Goal: Task Accomplishment & Management: Manage account settings

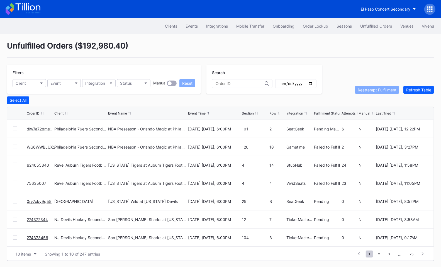
click at [37, 147] on link "WG6WWBJUX2" at bounding box center [41, 147] width 28 height 5
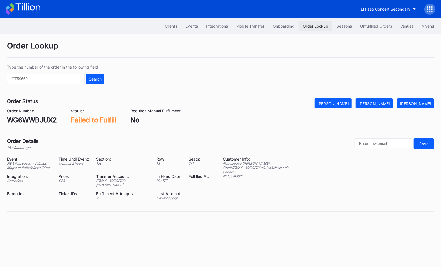
click at [311, 28] on div "Order Lookup" at bounding box center [315, 26] width 25 height 5
click at [70, 83] on input "text" at bounding box center [46, 79] width 78 height 11
paste input "274395492"
type input "274395492"
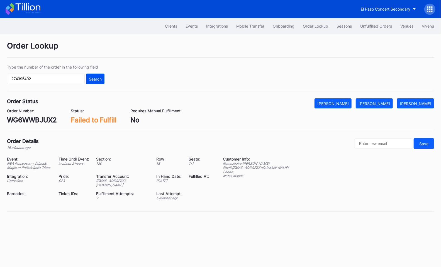
click at [92, 77] on div "Search" at bounding box center [95, 79] width 13 height 5
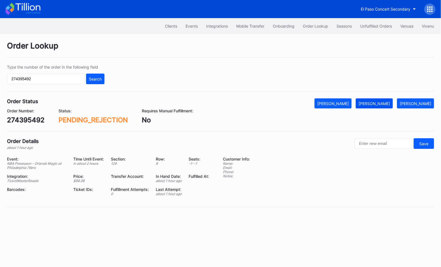
click at [388, 101] on div "[PERSON_NAME]" at bounding box center [373, 103] width 31 height 5
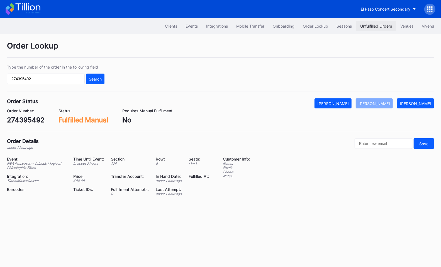
click at [375, 26] on div "Unfulfilled Orders" at bounding box center [376, 26] width 32 height 5
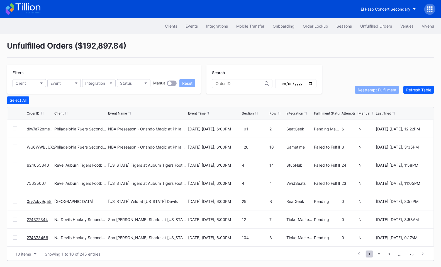
click at [42, 146] on link "WG6WWBJUX2" at bounding box center [41, 147] width 28 height 5
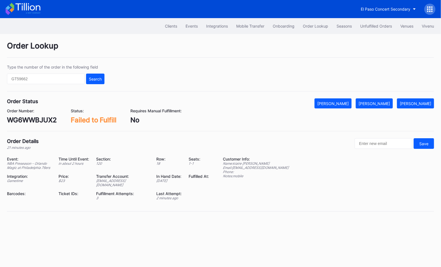
click at [42, 124] on div "Order Status Mark Cancelled Mark Fulfilled Mark Pending Order Number: WG6WWBJUX…" at bounding box center [220, 114] width 427 height 33
click at [37, 116] on div "WG6WWBJUX2" at bounding box center [32, 120] width 50 height 8
copy div "WG6WWBJUX2"
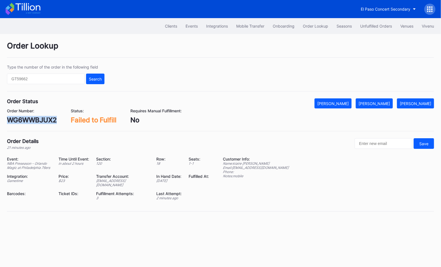
copy div "WG6WWBJUX2"
click at [66, 78] on input "text" at bounding box center [46, 79] width 78 height 11
paste input "274397871"
type input "274397871"
click at [91, 81] on button "Search" at bounding box center [95, 79] width 18 height 11
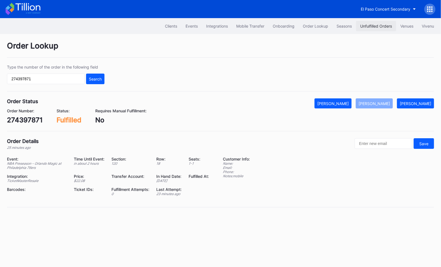
click at [371, 21] on button "Unfulfilled Orders" at bounding box center [376, 26] width 40 height 10
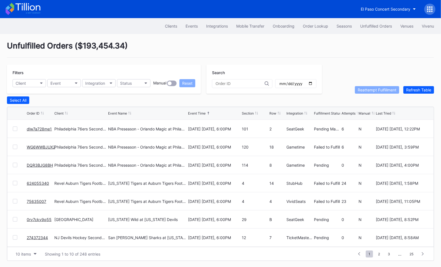
click at [34, 145] on link "WG6WWBJUX2" at bounding box center [41, 147] width 28 height 5
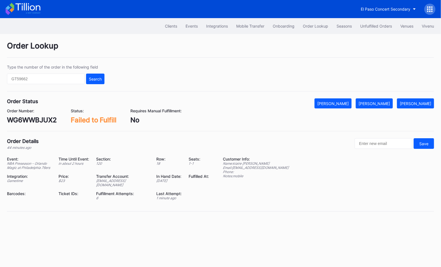
click at [38, 121] on div "WG6WWBJUX2" at bounding box center [32, 120] width 50 height 8
copy div "WG6WWBJUX2"
click at [370, 25] on div "Unfulfilled Orders" at bounding box center [376, 26] width 32 height 5
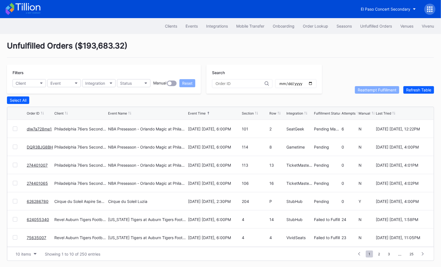
click at [36, 127] on link "dlw7a728me1" at bounding box center [39, 128] width 25 height 5
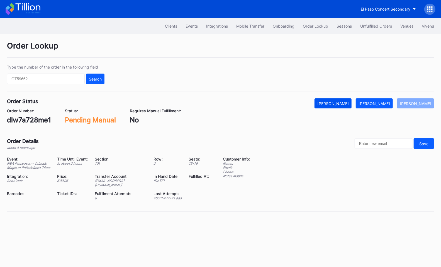
click at [345, 104] on div "[PERSON_NAME]" at bounding box center [332, 103] width 31 height 5
click at [30, 119] on div "dlw7a728me1" at bounding box center [29, 120] width 44 height 8
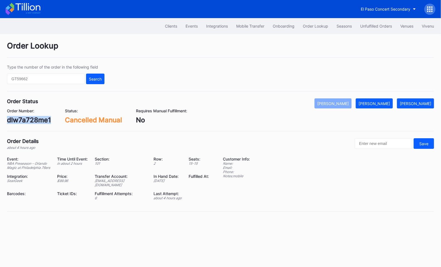
click at [30, 119] on div "dlw7a728me1" at bounding box center [29, 120] width 44 height 8
copy div "dlw7a728me1"
click at [371, 24] on div "Unfulfilled Orders" at bounding box center [376, 26] width 32 height 5
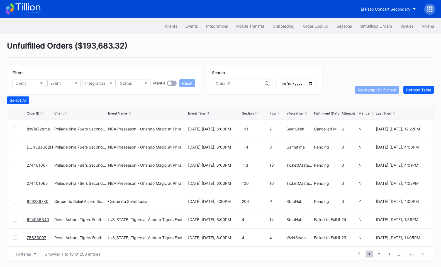
click at [39, 200] on link "626286780" at bounding box center [38, 201] width 22 height 5
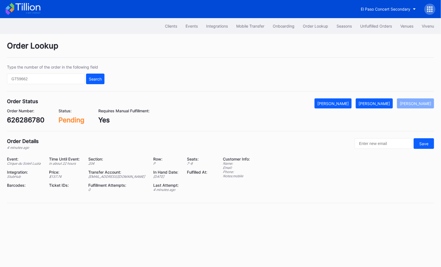
click at [33, 119] on div "626286780" at bounding box center [26, 120] width 38 height 8
copy div "626286780"
click at [388, 103] on div "[PERSON_NAME]" at bounding box center [373, 103] width 31 height 5
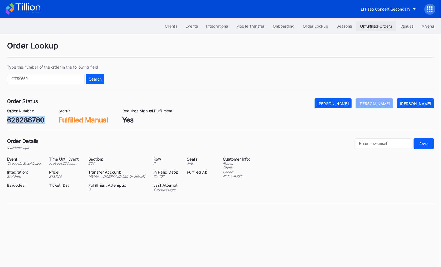
click at [386, 22] on button "Unfulfilled Orders" at bounding box center [376, 26] width 40 height 10
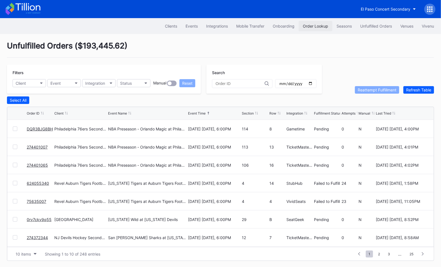
click at [317, 27] on div "Order Lookup" at bounding box center [315, 26] width 25 height 5
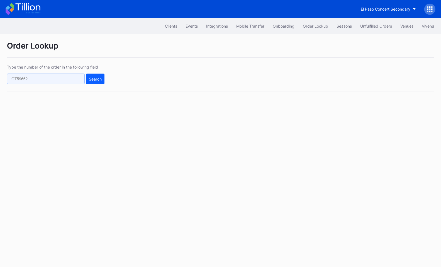
click at [57, 79] on input "text" at bounding box center [46, 79] width 78 height 11
paste input "274397871"
type input "274397871"
click at [98, 80] on div "Search" at bounding box center [95, 79] width 13 height 5
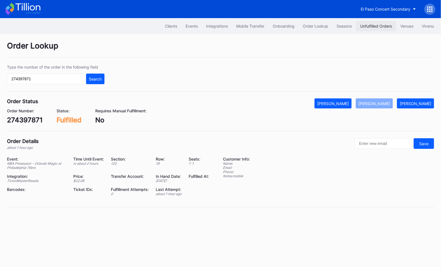
click at [373, 21] on button "Unfulfilled Orders" at bounding box center [376, 26] width 40 height 10
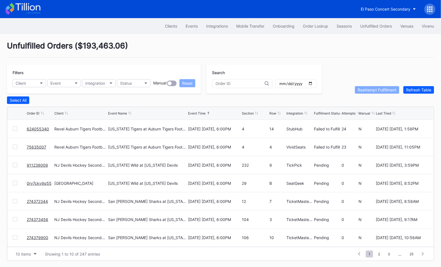
click at [248, 44] on div "Unfulfilled Orders ( $193,463.06 )" at bounding box center [220, 49] width 427 height 17
click at [283, 39] on div "Unfulfilled Orders ( $193,463.06 ) Filters Client Event Integration Status Manu…" at bounding box center [220, 151] width 441 height 234
click at [280, 46] on div "Unfulfilled Orders ( $193,463.06 )" at bounding box center [220, 49] width 427 height 17
click at [282, 43] on div "Unfulfilled Orders ( $193,463.06 )" at bounding box center [220, 49] width 427 height 17
click at [311, 26] on div "Order Lookup" at bounding box center [315, 26] width 25 height 5
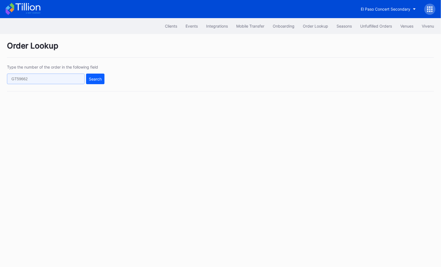
click at [66, 77] on input "text" at bounding box center [46, 79] width 78 height 11
paste input "dlw7a728me1"
type input "dlw7a728me1"
click at [95, 77] on div "Search" at bounding box center [95, 79] width 13 height 5
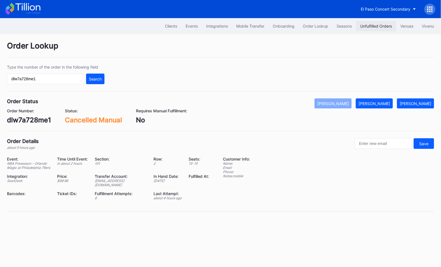
click at [376, 22] on button "Unfulfilled Orders" at bounding box center [376, 26] width 40 height 10
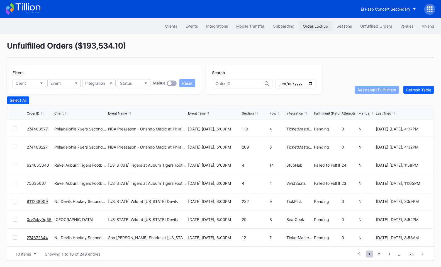
click at [322, 26] on div "Order Lookup" at bounding box center [315, 26] width 25 height 5
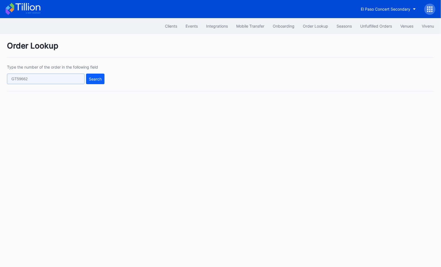
click at [58, 81] on input "text" at bounding box center [46, 79] width 78 height 11
paste input "dlw7a728me1"
type input "dlw7a728me1"
click at [93, 79] on div "Search" at bounding box center [95, 79] width 13 height 5
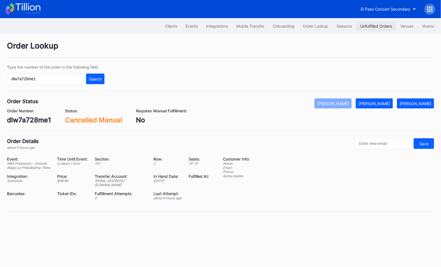
click at [381, 22] on button "Unfulfilled Orders" at bounding box center [376, 26] width 40 height 10
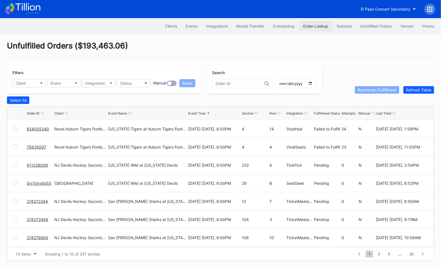
click at [313, 27] on div "Order Lookup" at bounding box center [315, 26] width 25 height 5
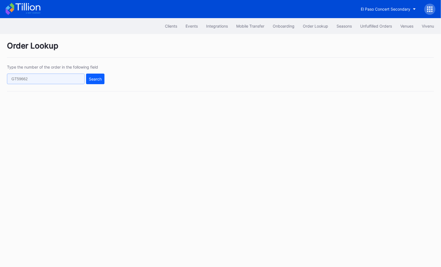
click at [66, 78] on input "text" at bounding box center [46, 79] width 78 height 11
paste input "vnk6tqvpw8p"
type input "vnk6tqvpw8p"
click at [89, 77] on div "Search" at bounding box center [95, 79] width 13 height 5
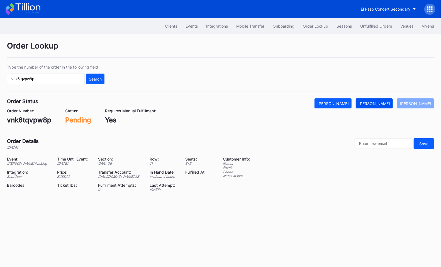
click at [379, 104] on div "Mark Fulfilled" at bounding box center [373, 103] width 31 height 5
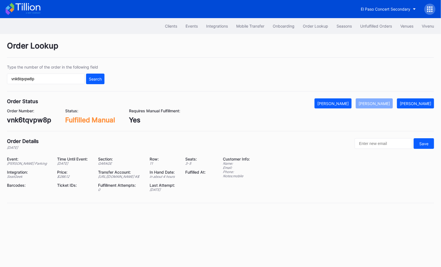
drag, startPoint x: 142, startPoint y: 179, endPoint x: 131, endPoint y: 180, distance: 11.7
click at [131, 179] on div "https://am.ticketmaster.com/glendalearena #$" at bounding box center [120, 176] width 45 height 4
click at [143, 179] on div "https://am.ticketmaster.com/glendalearena #$" at bounding box center [120, 176] width 45 height 4
drag, startPoint x: 143, startPoint y: 181, endPoint x: 75, endPoint y: 180, distance: 67.7
click at [98, 179] on div "https://am.ticketmaster.com/glendalearena #$" at bounding box center [120, 176] width 45 height 4
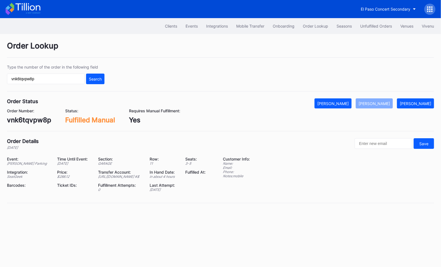
copy div "https://am.ticketmaster.com/glendalearena"
click at [33, 118] on div "vnk6tqvpw8p" at bounding box center [29, 120] width 44 height 8
copy div "vnk6tqvpw8p"
click at [375, 27] on div "Unfulfilled Orders" at bounding box center [376, 26] width 32 height 5
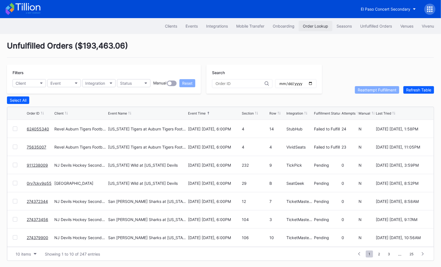
click at [323, 25] on div "Order Lookup" at bounding box center [315, 26] width 25 height 5
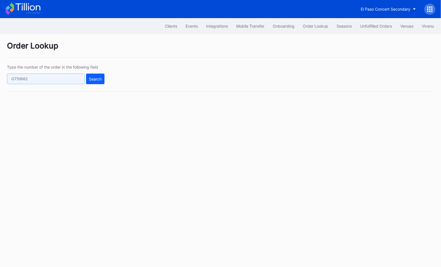
click at [77, 79] on input "text" at bounding box center [46, 79] width 78 height 11
paste input "626291517"
type input "626291517"
click at [95, 78] on div "Search" at bounding box center [95, 79] width 13 height 5
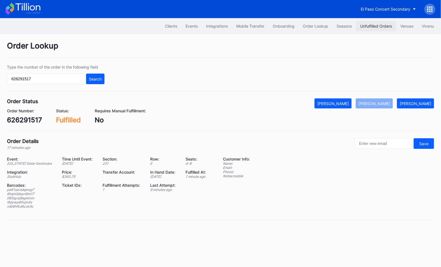
click at [382, 28] on div "Unfulfilled Orders" at bounding box center [376, 26] width 32 height 5
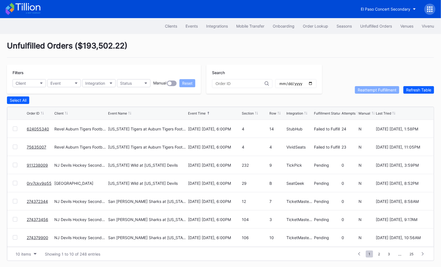
click at [284, 43] on div "Unfulfilled Orders ( $193,502.22 )" at bounding box center [220, 49] width 427 height 17
click at [35, 128] on link "76080870" at bounding box center [36, 128] width 19 height 5
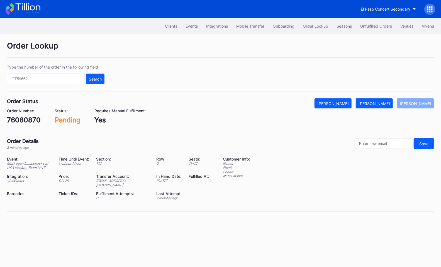
click at [33, 118] on div "76080870" at bounding box center [24, 120] width 34 height 8
copy div "76080870"
click at [390, 103] on div "[PERSON_NAME]" at bounding box center [373, 103] width 31 height 5
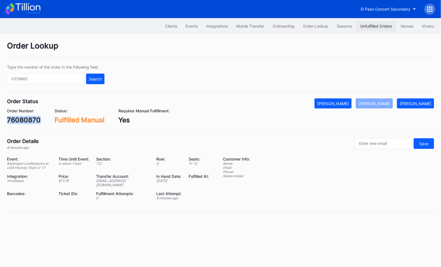
click at [375, 28] on div "Unfulfilled Orders" at bounding box center [376, 26] width 32 height 5
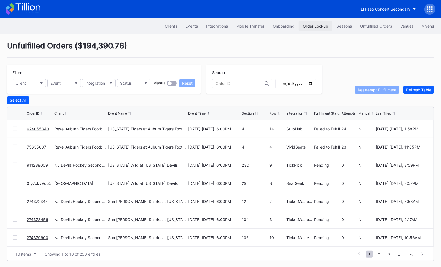
click at [320, 22] on button "Order Lookup" at bounding box center [316, 26] width 34 height 10
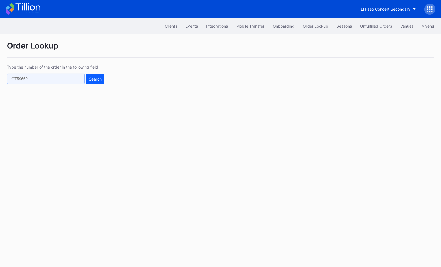
click at [81, 81] on input "text" at bounding box center [46, 79] width 78 height 11
paste input "624006024"
type input "624006024"
click at [100, 77] on div "Search" at bounding box center [95, 79] width 13 height 5
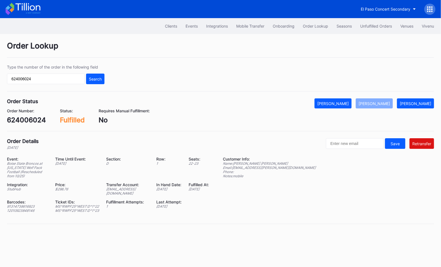
click at [129, 189] on div "ed-175641@eventdynamic.com" at bounding box center [127, 191] width 43 height 8
copy div "ed-175641@eventdynamic.com"
click at [372, 26] on div "Unfulfilled Orders" at bounding box center [376, 26] width 32 height 5
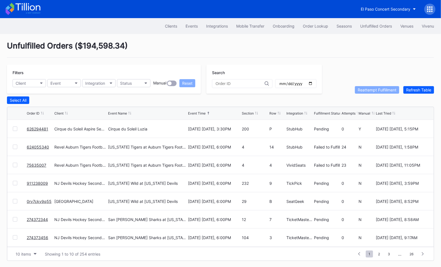
click at [36, 128] on link "626294481" at bounding box center [37, 128] width 21 height 5
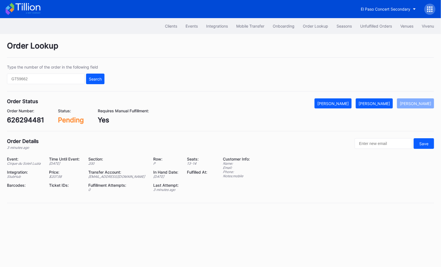
click at [28, 119] on div "626294481" at bounding box center [25, 120] width 37 height 8
copy div "626294481"
click at [387, 103] on div "Mark Fulfilled" at bounding box center [373, 103] width 31 height 5
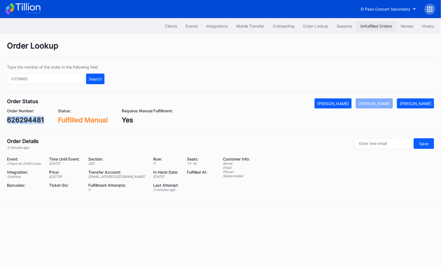
click at [373, 24] on div "Unfulfilled Orders" at bounding box center [376, 26] width 32 height 5
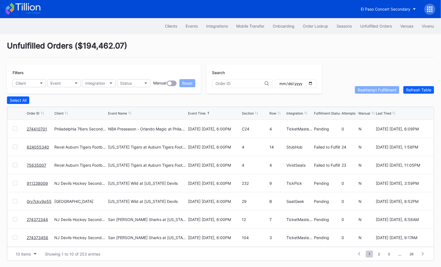
click at [281, 43] on div "Unfulfilled Orders ( $194,462.07 )" at bounding box center [220, 49] width 427 height 17
